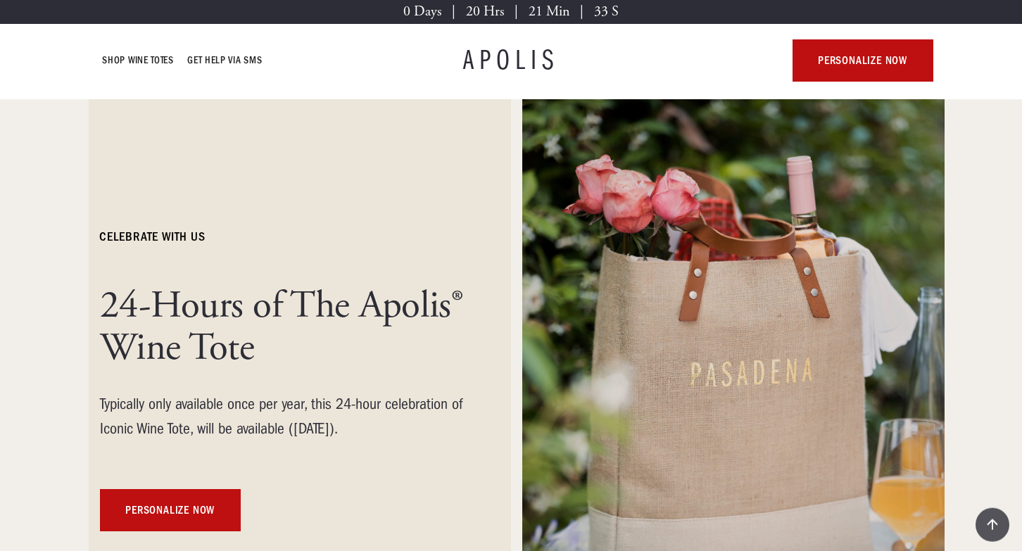
scroll to position [54, 0]
